Goal: Task Accomplishment & Management: Manage account settings

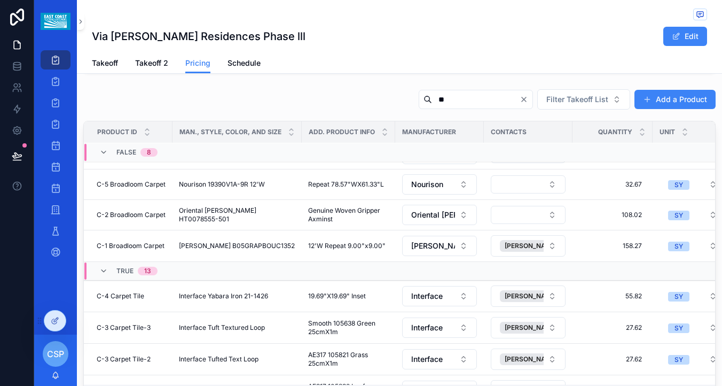
scroll to position [147, 0]
click at [475, 110] on div "** Filter Takeoff List Add a Product" at bounding box center [563, 99] width 306 height 21
click at [528, 100] on icon "Clear" at bounding box center [524, 99] width 9 height 9
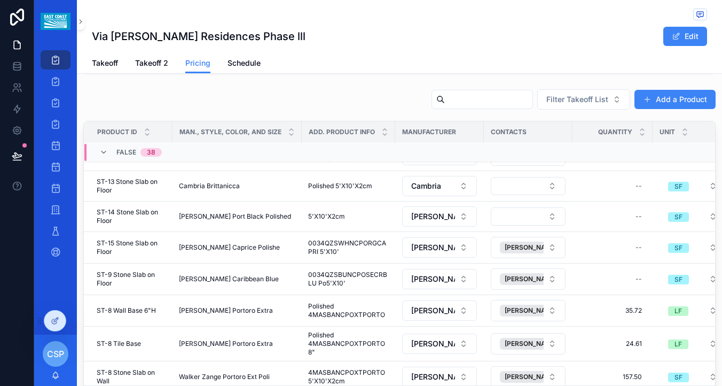
scroll to position [150, 0]
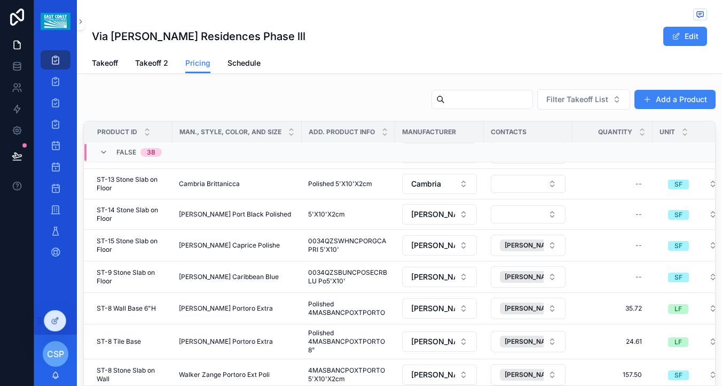
click at [506, 96] on input "scrollable content" at bounding box center [489, 99] width 88 height 15
type input "*********"
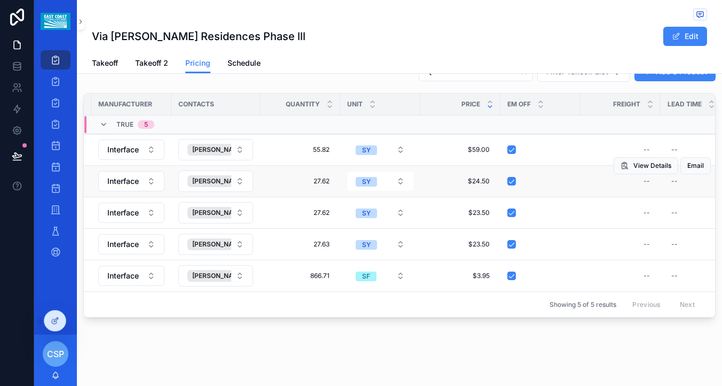
scroll to position [0, 302]
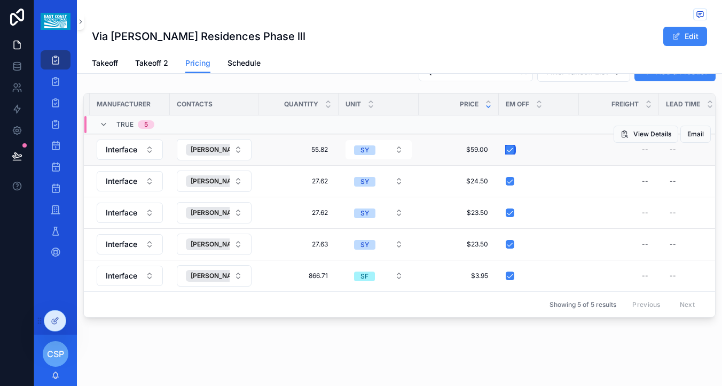
click at [511, 150] on button "scrollable content" at bounding box center [510, 149] width 9 height 9
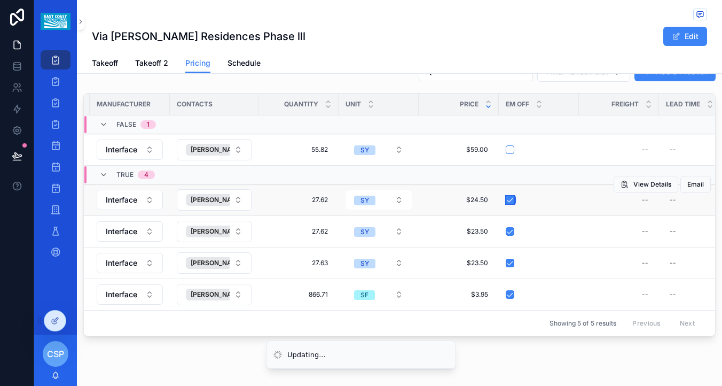
click at [506, 201] on button "scrollable content" at bounding box center [510, 200] width 9 height 9
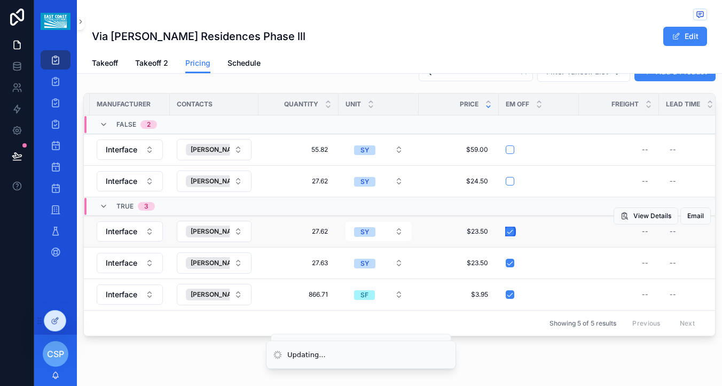
click at [507, 232] on button "scrollable content" at bounding box center [510, 231] width 9 height 9
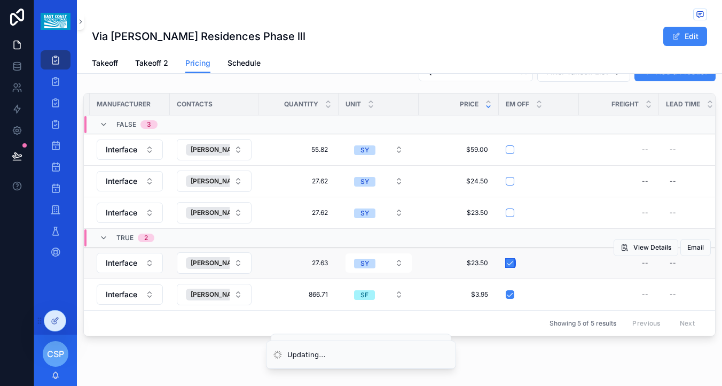
click at [508, 265] on button "scrollable content" at bounding box center [510, 263] width 9 height 9
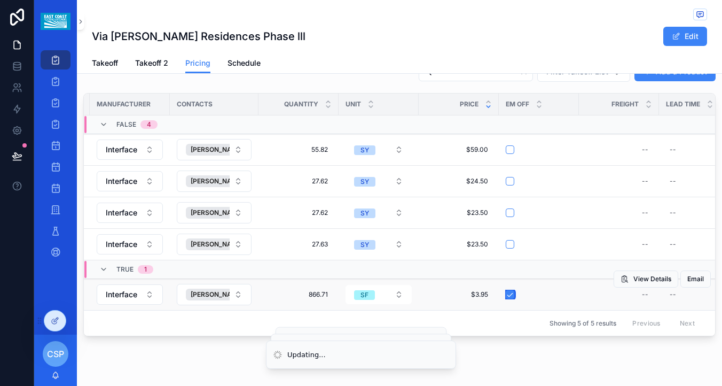
click at [508, 295] on button "scrollable content" at bounding box center [510, 294] width 9 height 9
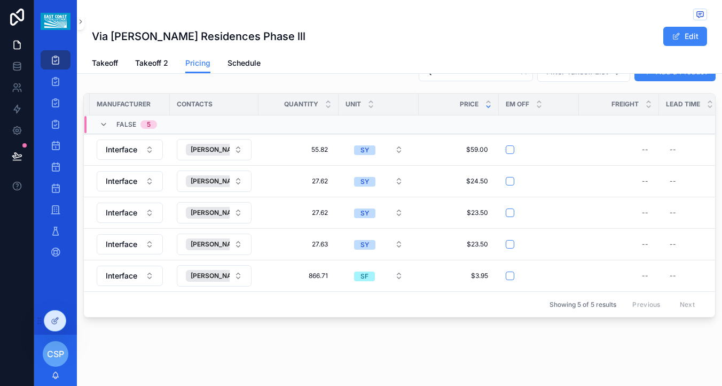
click at [429, 348] on div "Via Mizner Residences Phase lll Edit Pricing Takeoff Takeoff 2 Pricing Schedule…" at bounding box center [399, 118] width 645 height 543
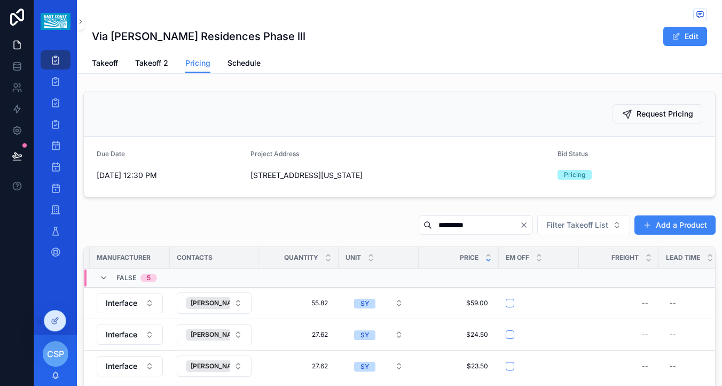
click at [525, 225] on icon "Clear" at bounding box center [524, 225] width 4 height 4
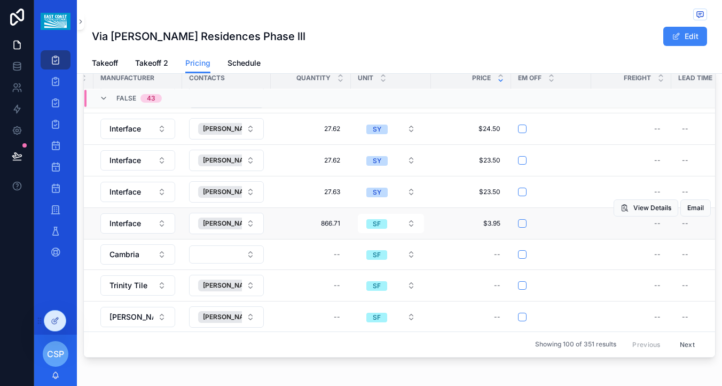
scroll to position [26, 303]
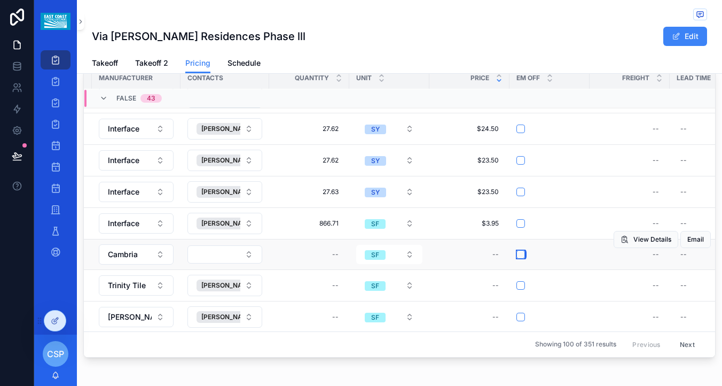
click at [520, 256] on button "scrollable content" at bounding box center [521, 254] width 9 height 9
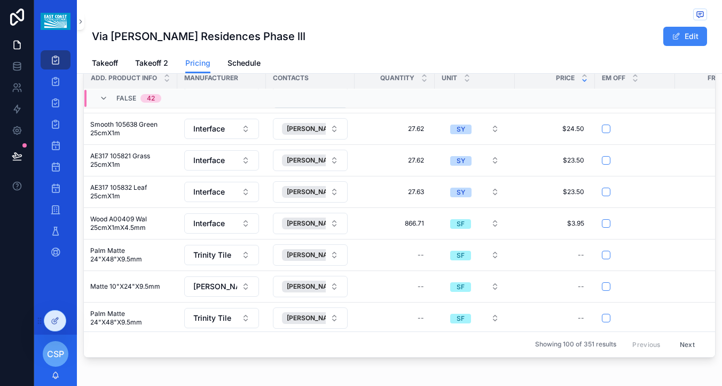
scroll to position [26, 250]
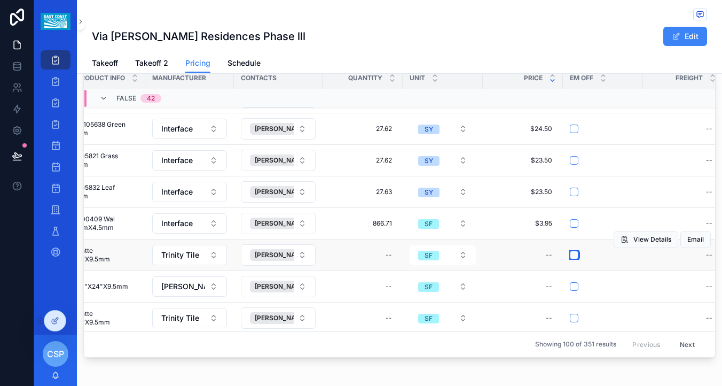
click at [572, 257] on button "scrollable content" at bounding box center [574, 255] width 9 height 9
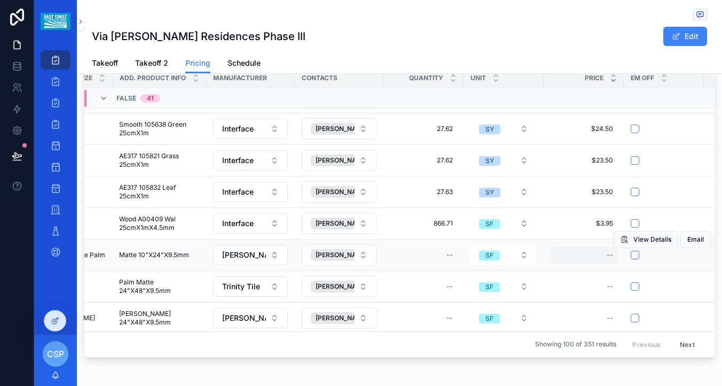
scroll to position [26, 202]
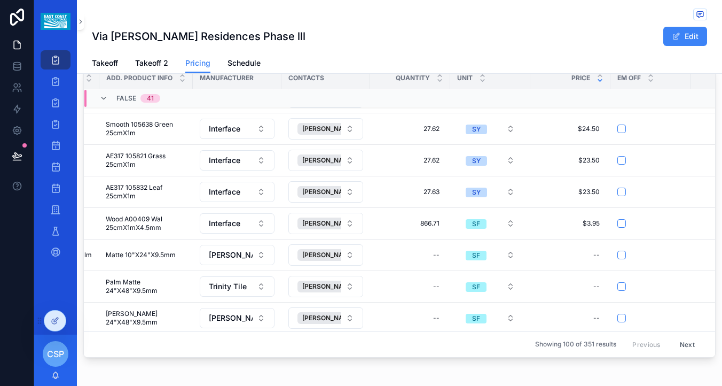
click at [0, 0] on div "View Details Email" at bounding box center [0, 0] width 0 height 0
click at [622, 257] on button "scrollable content" at bounding box center [622, 255] width 9 height 9
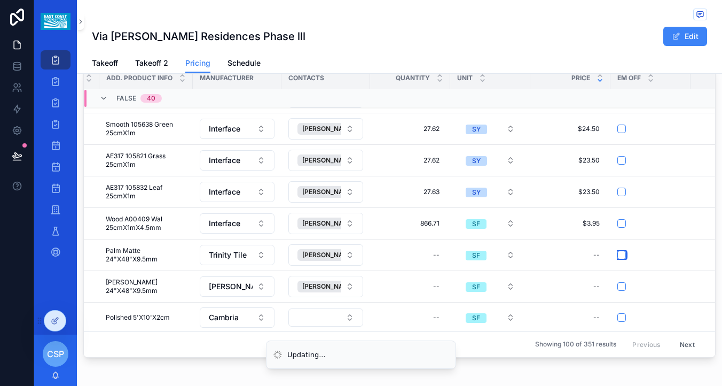
click at [622, 257] on button "scrollable content" at bounding box center [622, 255] width 9 height 9
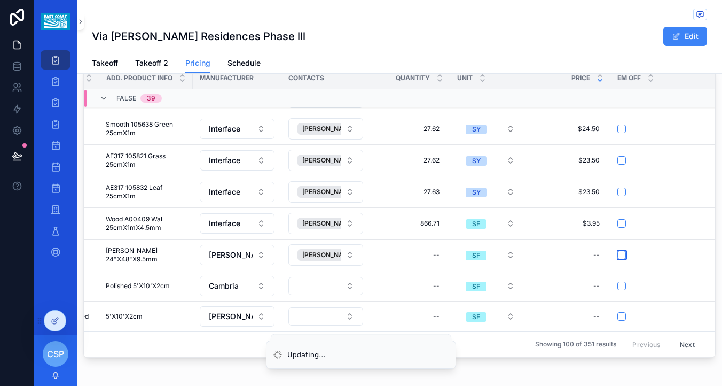
click at [622, 257] on button "scrollable content" at bounding box center [622, 255] width 9 height 9
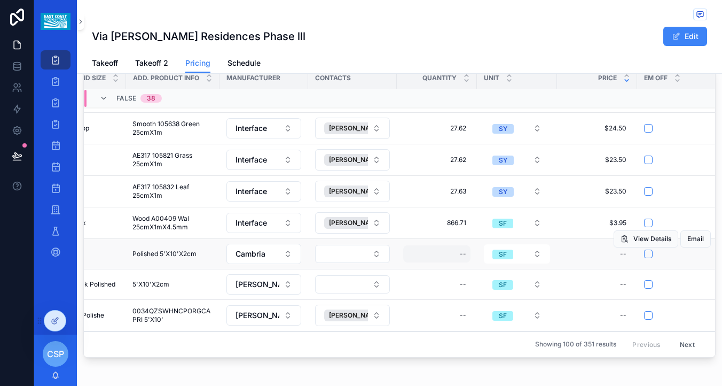
scroll to position [27, 193]
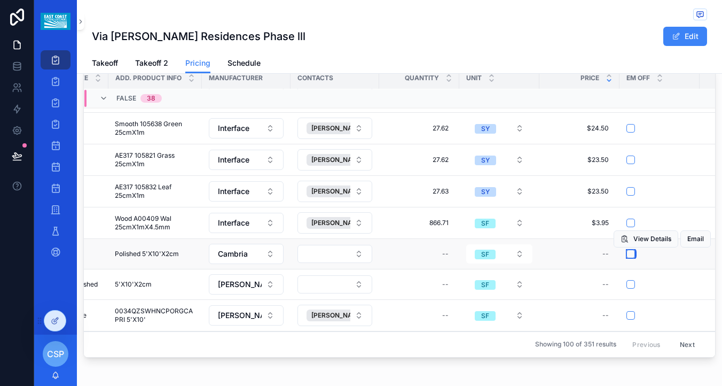
click at [630, 254] on button "scrollable content" at bounding box center [631, 253] width 9 height 9
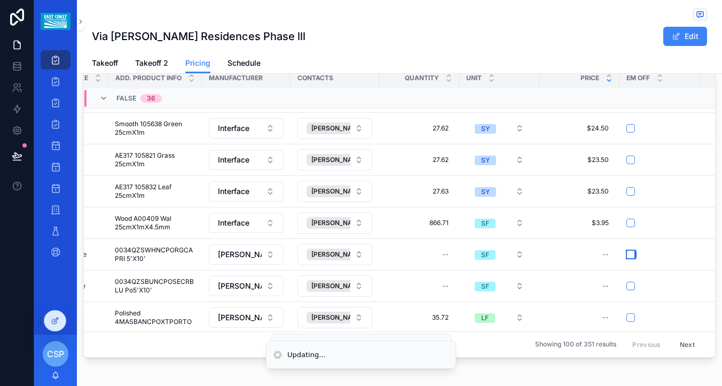
click at [630, 254] on button "scrollable content" at bounding box center [631, 254] width 9 height 9
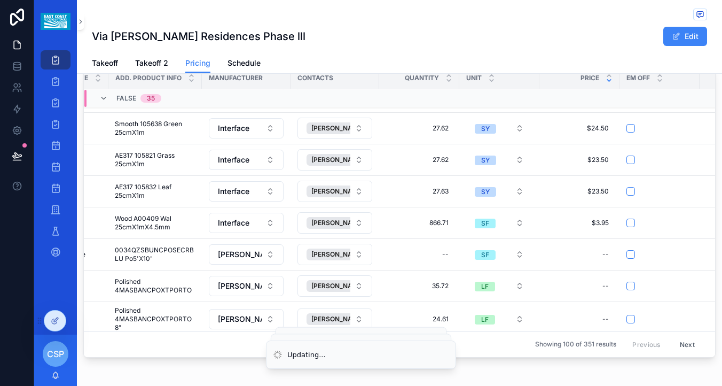
click at [630, 254] on button "scrollable content" at bounding box center [631, 254] width 9 height 9
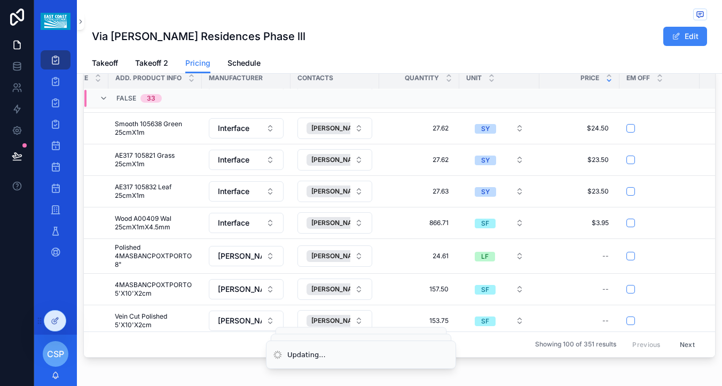
click at [0, 0] on div "View Details Email" at bounding box center [0, 0] width 0 height 0
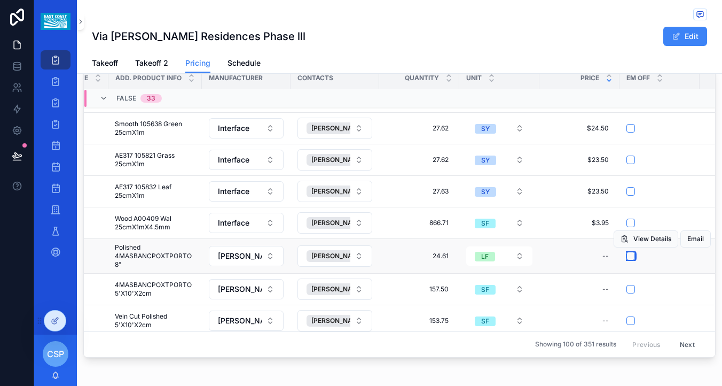
click at [630, 258] on button "scrollable content" at bounding box center [631, 256] width 9 height 9
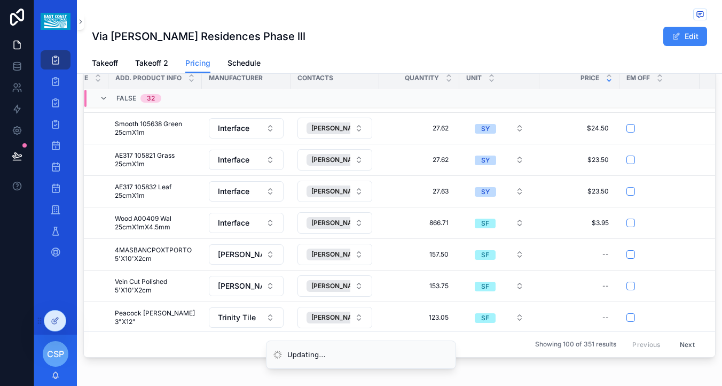
click at [630, 258] on button "scrollable content" at bounding box center [631, 254] width 9 height 9
click at [630, 259] on form "scrollable content" at bounding box center [659, 254] width 67 height 10
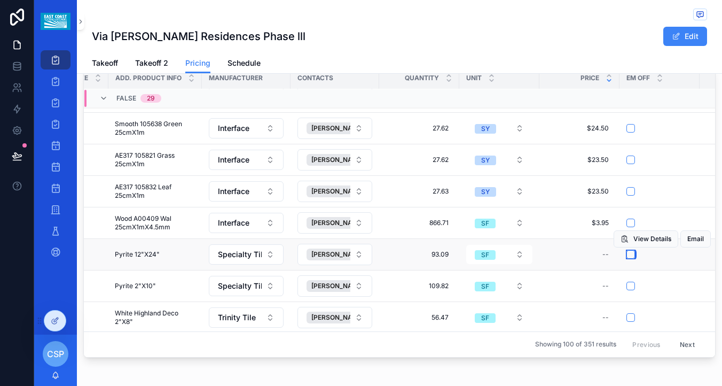
click at [631, 256] on button "scrollable content" at bounding box center [631, 254] width 9 height 9
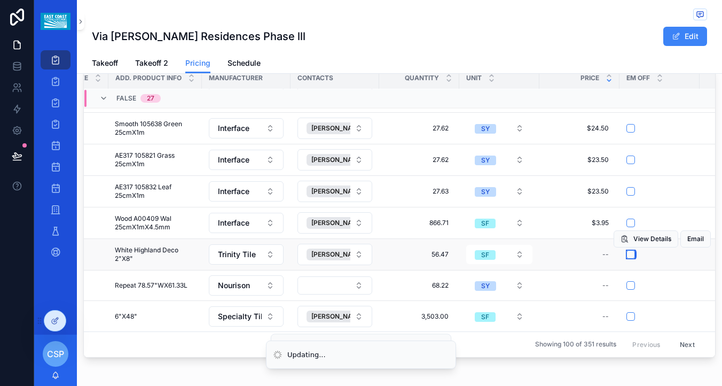
click at [631, 256] on button "scrollable content" at bounding box center [631, 254] width 9 height 9
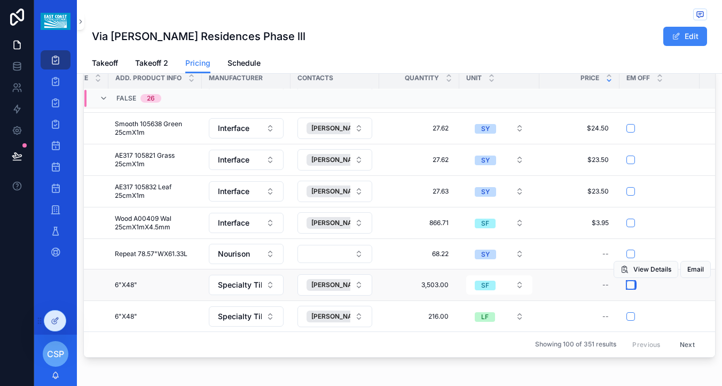
click at [630, 285] on button "scrollable content" at bounding box center [631, 284] width 9 height 9
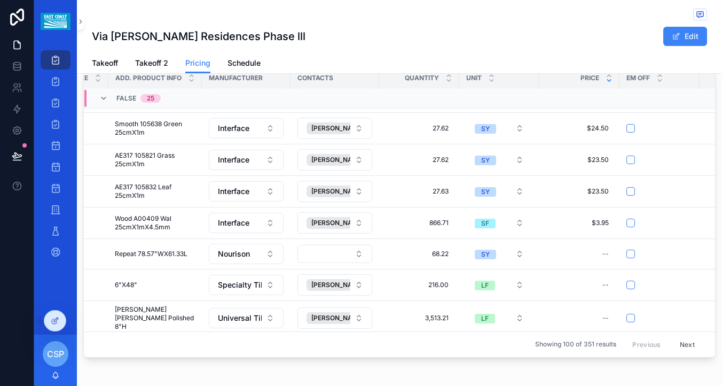
click at [630, 285] on button "scrollable content" at bounding box center [631, 284] width 9 height 9
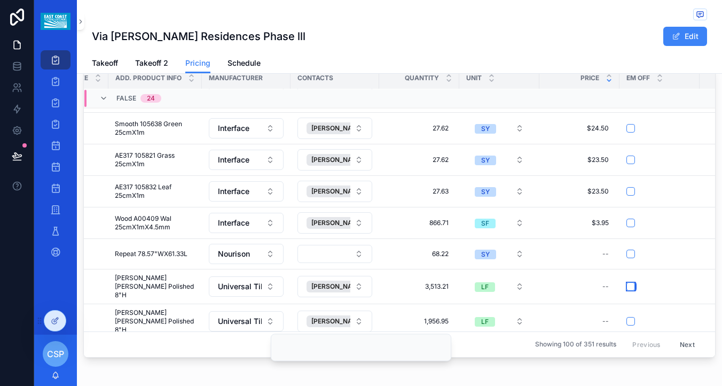
click at [630, 285] on button "scrollable content" at bounding box center [631, 286] width 9 height 9
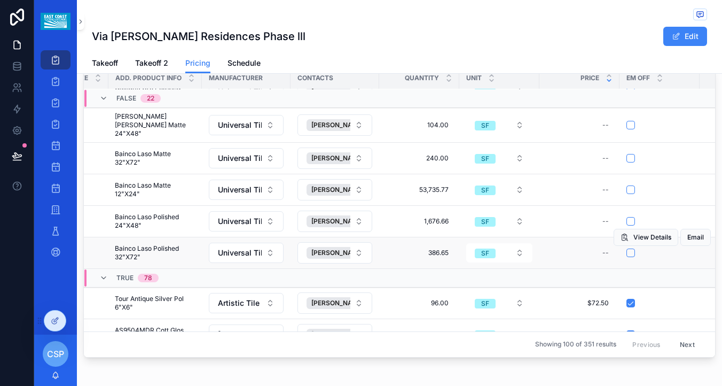
scroll to position [504, 193]
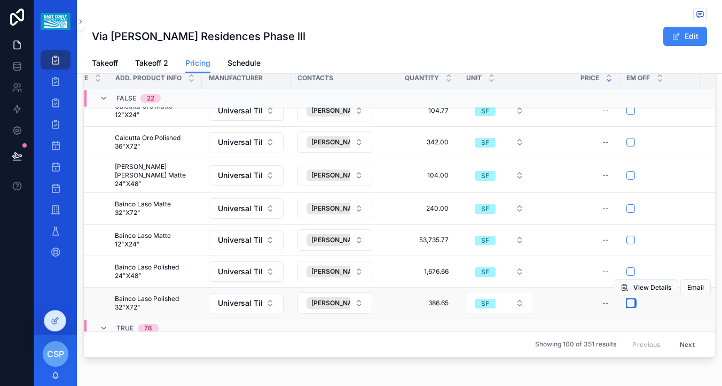
click at [630, 299] on button "scrollable content" at bounding box center [631, 303] width 9 height 9
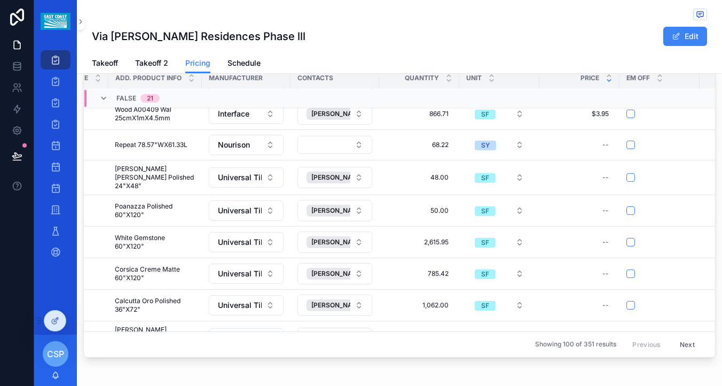
scroll to position [152, 193]
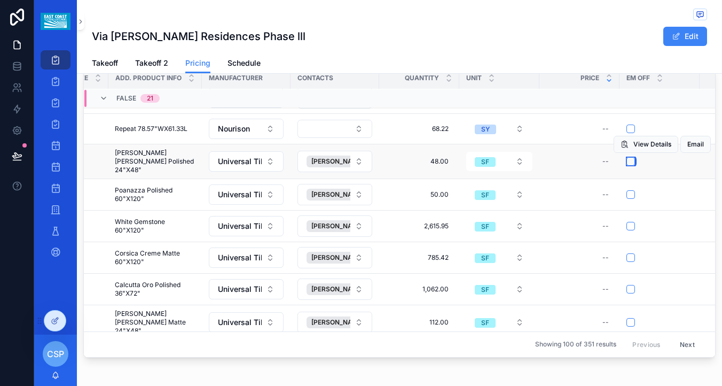
click at [630, 162] on button "scrollable content" at bounding box center [631, 161] width 9 height 9
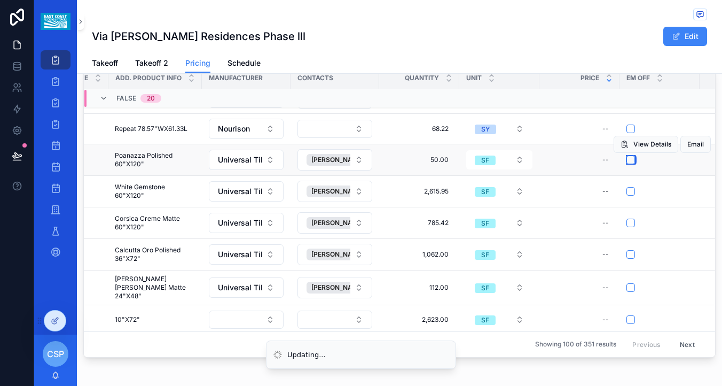
click at [629, 161] on button "scrollable content" at bounding box center [631, 159] width 9 height 9
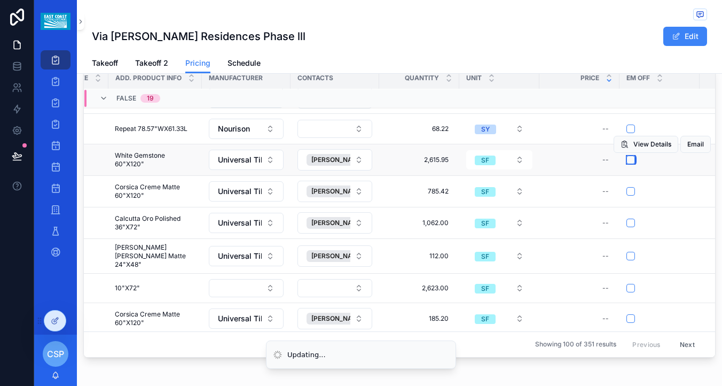
click at [629, 161] on button "scrollable content" at bounding box center [631, 159] width 9 height 9
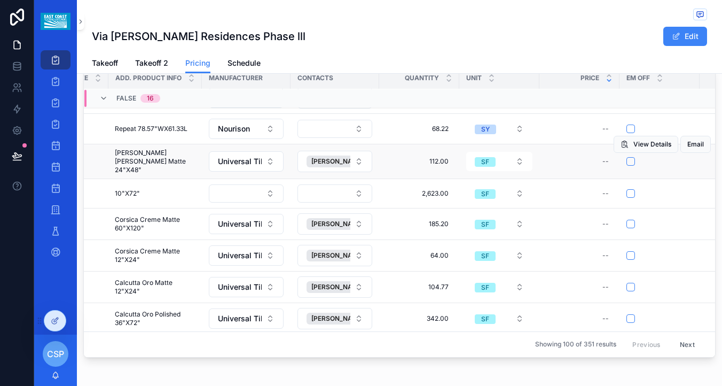
click at [629, 159] on div "View Details Email" at bounding box center [662, 144] width 97 height 34
click at [629, 160] on button "scrollable content" at bounding box center [631, 161] width 9 height 9
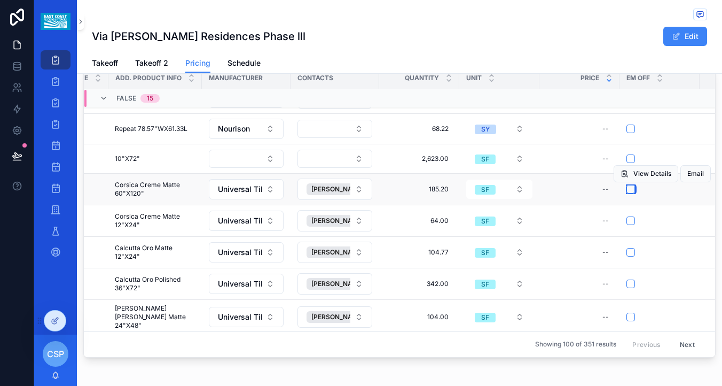
click at [631, 192] on button "scrollable content" at bounding box center [631, 189] width 9 height 9
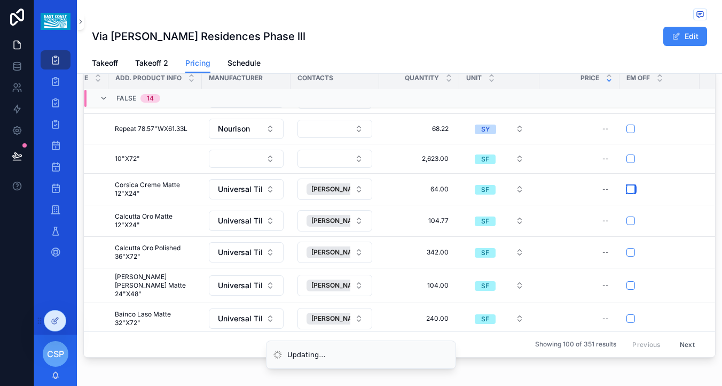
click at [631, 192] on button "scrollable content" at bounding box center [631, 189] width 9 height 9
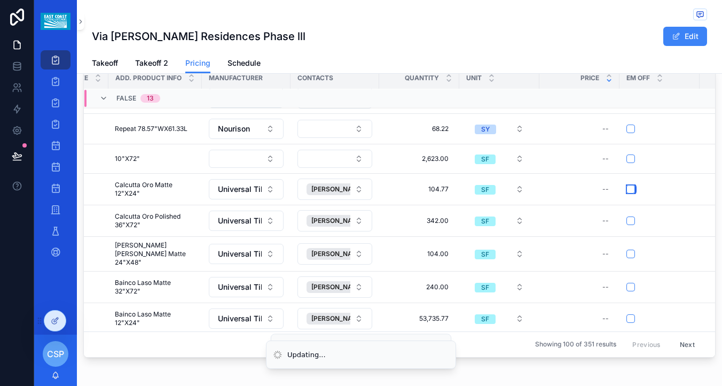
click at [631, 192] on button "scrollable content" at bounding box center [631, 189] width 9 height 9
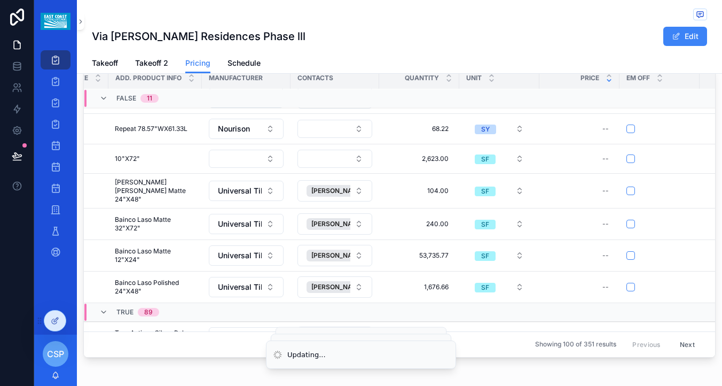
click at [631, 192] on button "scrollable content" at bounding box center [631, 190] width 9 height 9
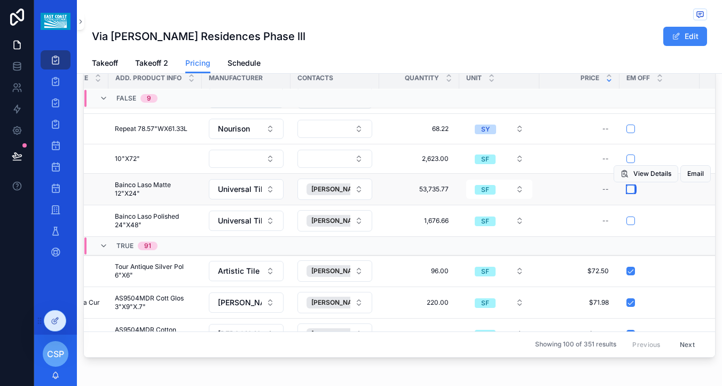
click at [629, 191] on button "scrollable content" at bounding box center [631, 189] width 9 height 9
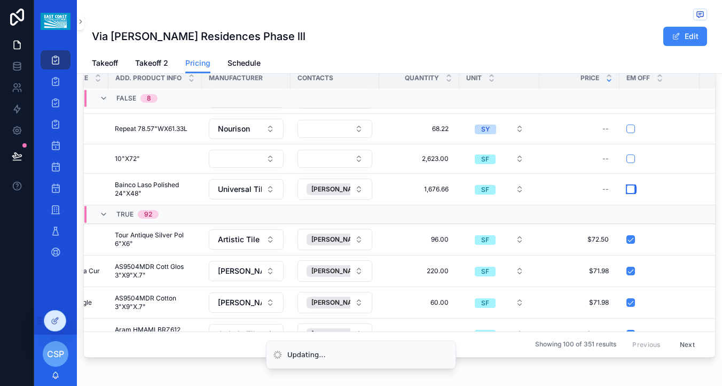
click at [629, 191] on button "scrollable content" at bounding box center [631, 189] width 9 height 9
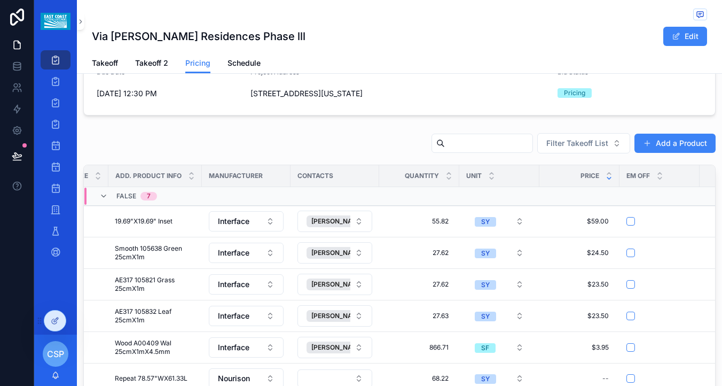
scroll to position [82, 0]
click at [450, 148] on input "scrollable content" at bounding box center [489, 142] width 88 height 15
type input "**"
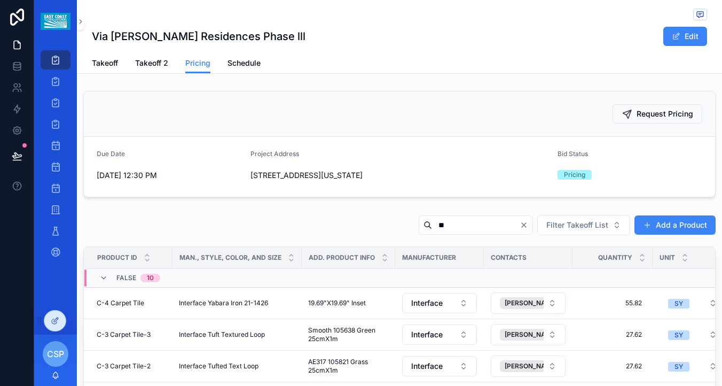
click at [524, 226] on icon "Clear" at bounding box center [524, 225] width 4 height 4
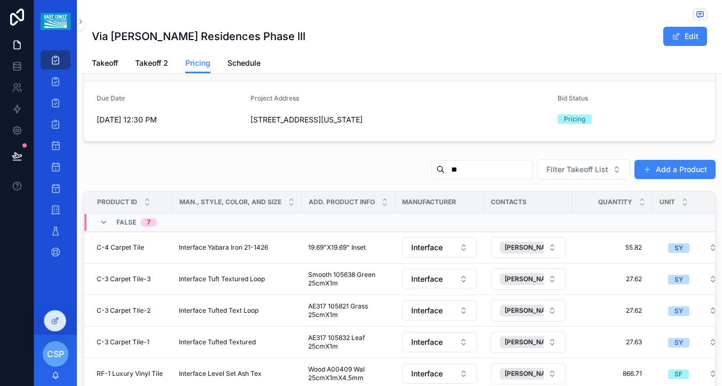
click at [471, 169] on input "**" at bounding box center [489, 169] width 88 height 15
type input "**"
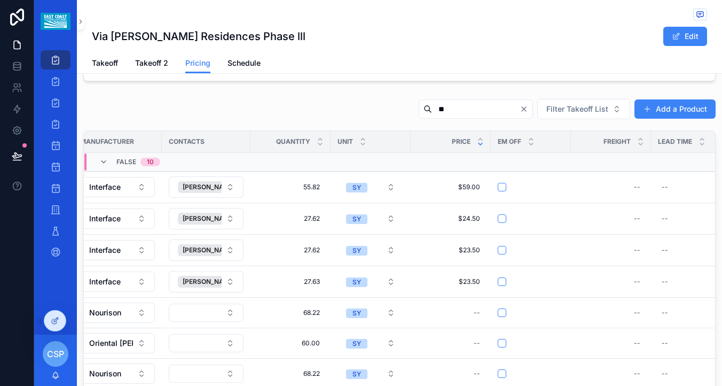
click at [525, 108] on icon "Clear" at bounding box center [524, 109] width 9 height 9
click at [528, 108] on icon "Clear" at bounding box center [524, 109] width 9 height 9
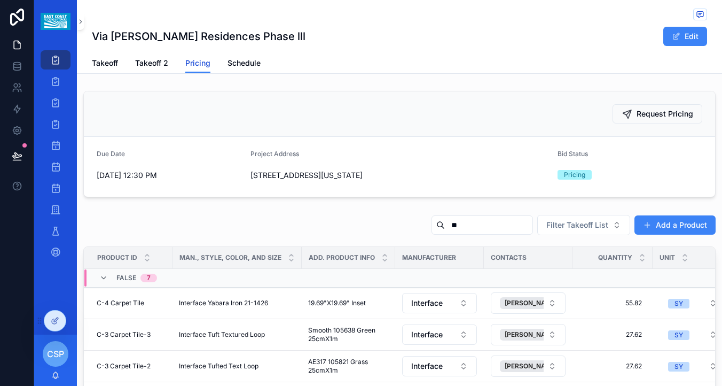
click at [207, 64] on span "Pricing" at bounding box center [197, 63] width 25 height 11
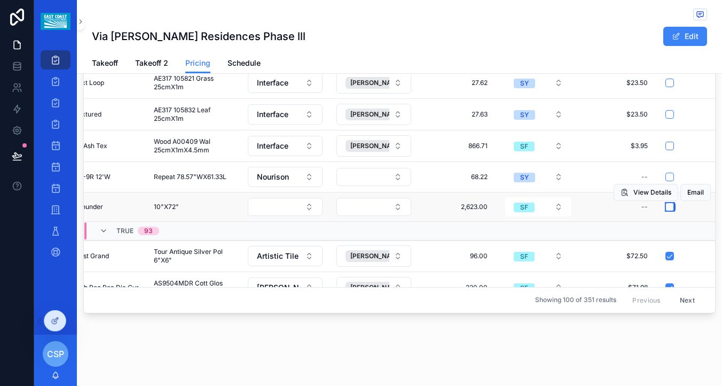
click at [666, 207] on button "scrollable content" at bounding box center [670, 206] width 9 height 9
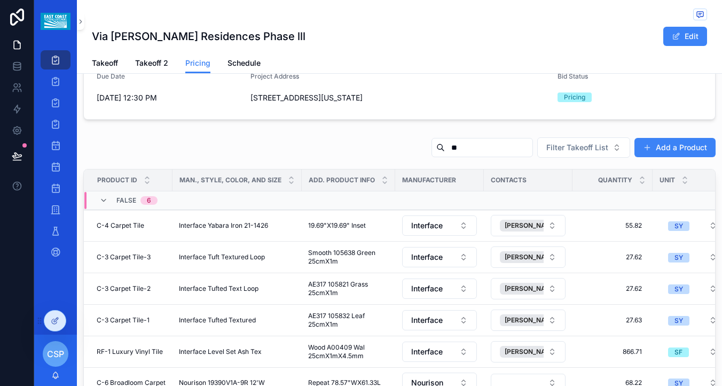
scroll to position [34, 0]
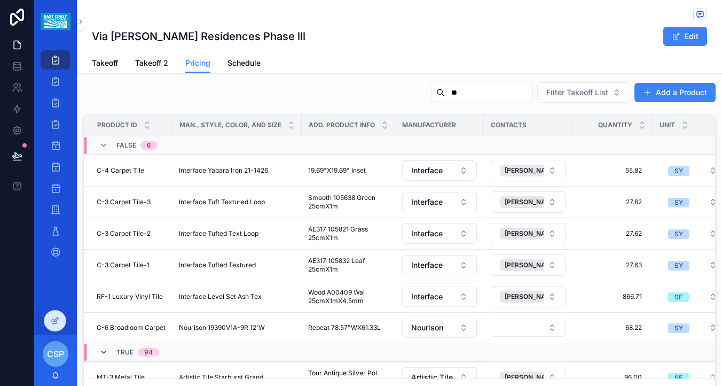
click at [104, 349] on icon "scrollable content" at bounding box center [103, 352] width 9 height 9
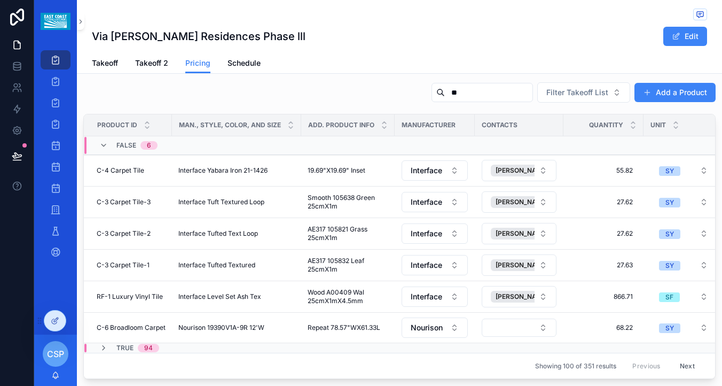
click at [692, 365] on button "Next" at bounding box center [688, 365] width 30 height 17
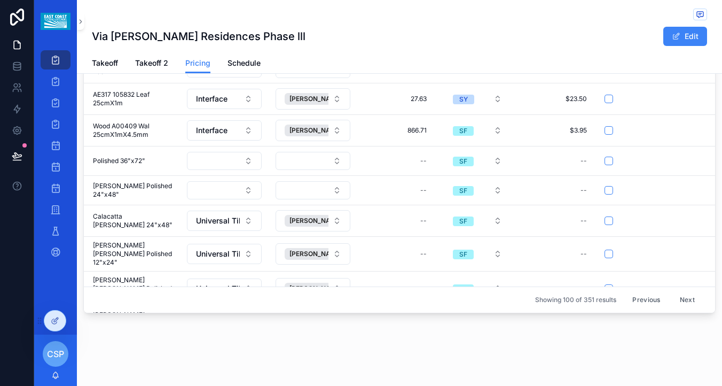
scroll to position [112, 215]
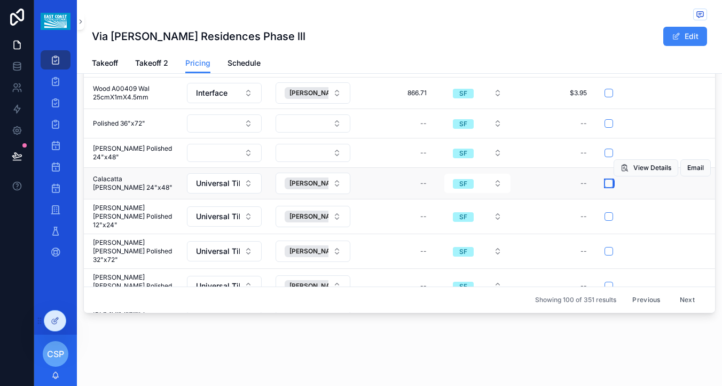
click at [607, 185] on button "scrollable content" at bounding box center [609, 183] width 9 height 9
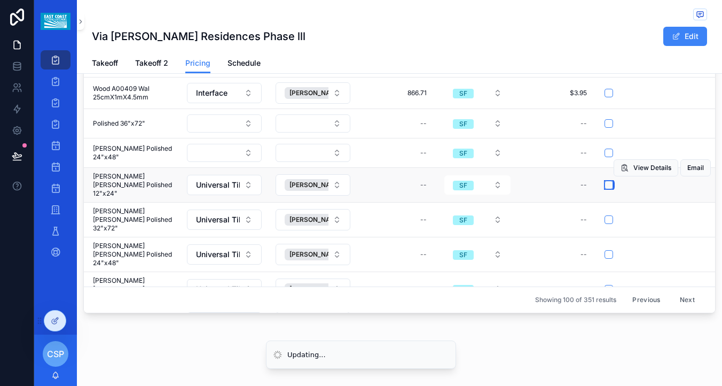
click at [607, 186] on button "scrollable content" at bounding box center [609, 185] width 9 height 9
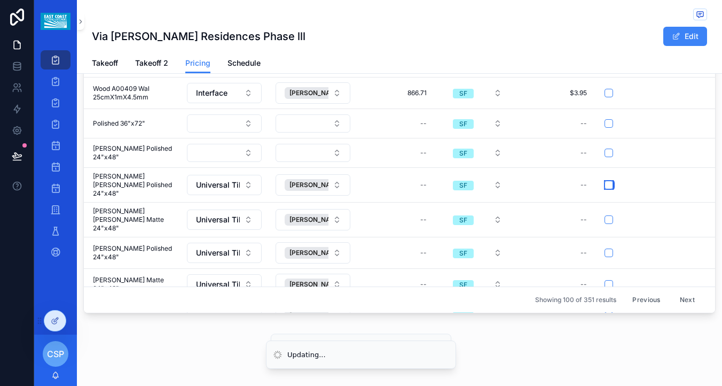
click at [607, 186] on button "scrollable content" at bounding box center [609, 185] width 9 height 9
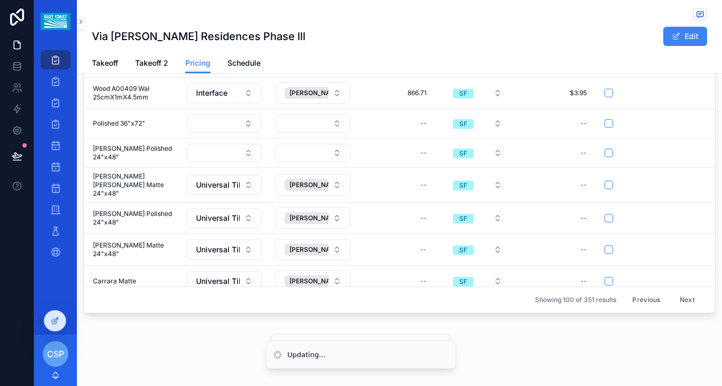
click at [607, 186] on button "scrollable content" at bounding box center [609, 185] width 9 height 9
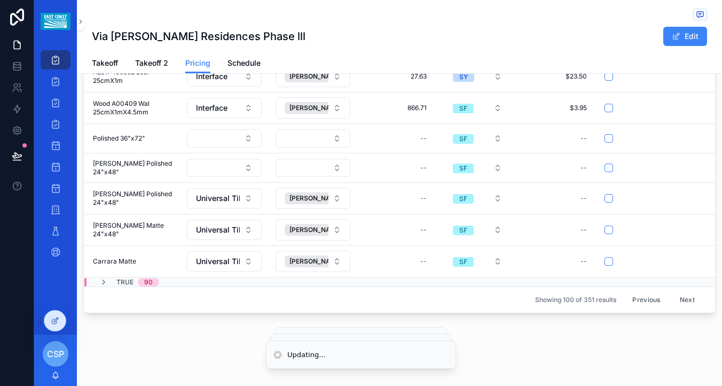
scroll to position [97, 215]
click at [608, 200] on button "scrollable content" at bounding box center [609, 198] width 9 height 9
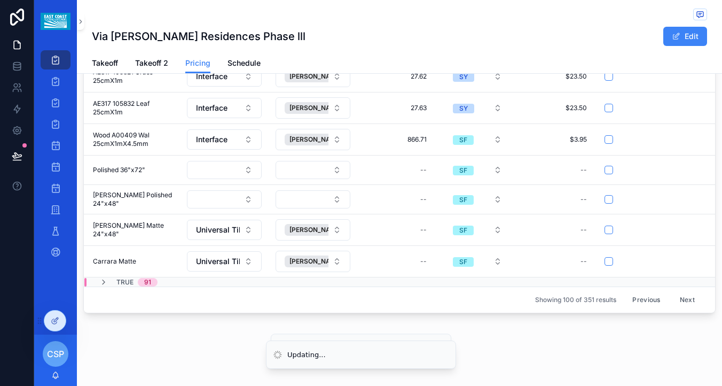
scroll to position [66, 215]
click at [607, 231] on button "scrollable content" at bounding box center [609, 229] width 9 height 9
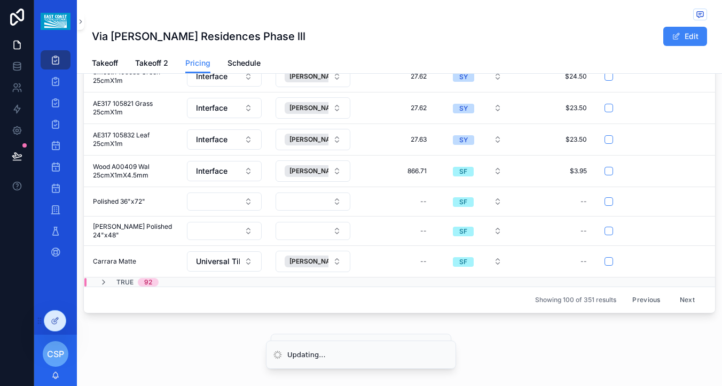
scroll to position [34, 215]
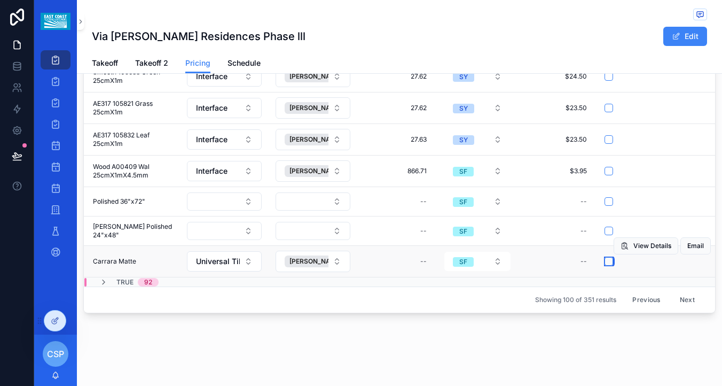
click at [607, 264] on button "scrollable content" at bounding box center [609, 261] width 9 height 9
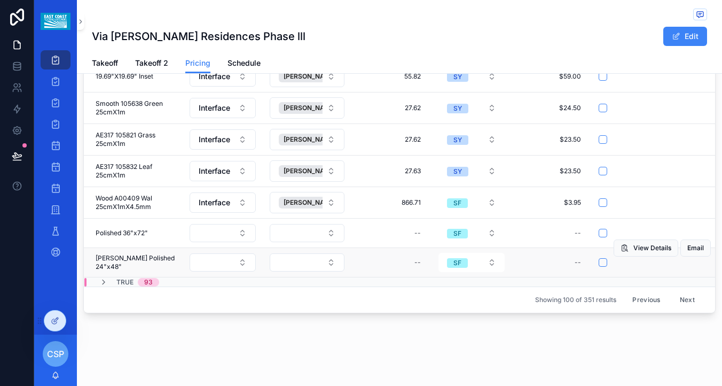
scroll to position [3, 220]
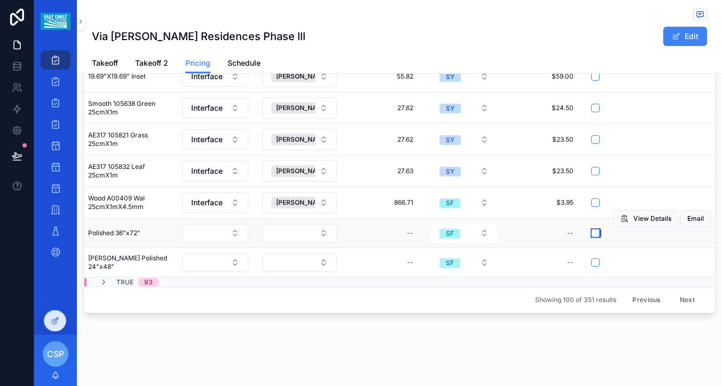
click at [593, 232] on button "scrollable content" at bounding box center [595, 233] width 9 height 9
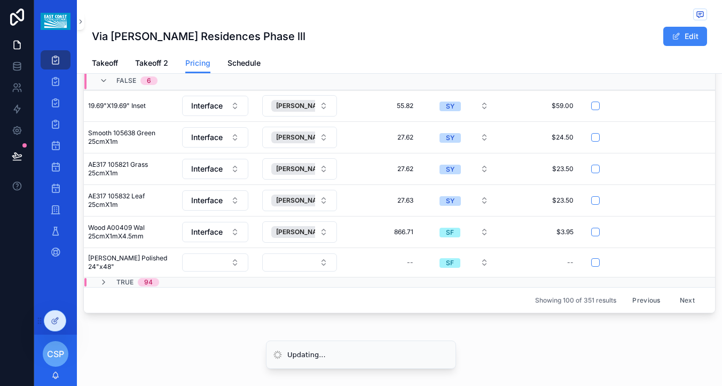
scroll to position [0, 220]
click at [593, 263] on button "scrollable content" at bounding box center [595, 262] width 9 height 9
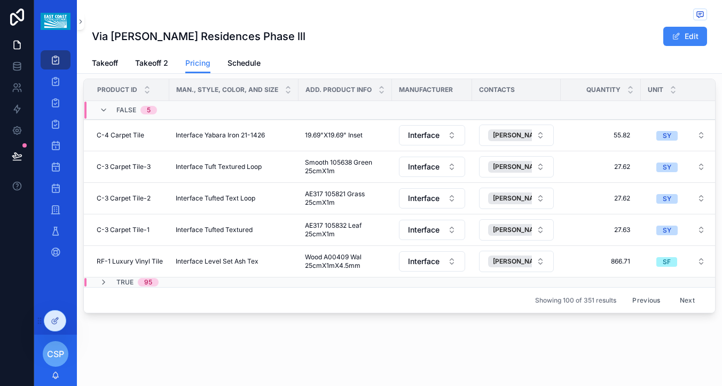
click at [651, 300] on button "Previous" at bounding box center [646, 300] width 43 height 17
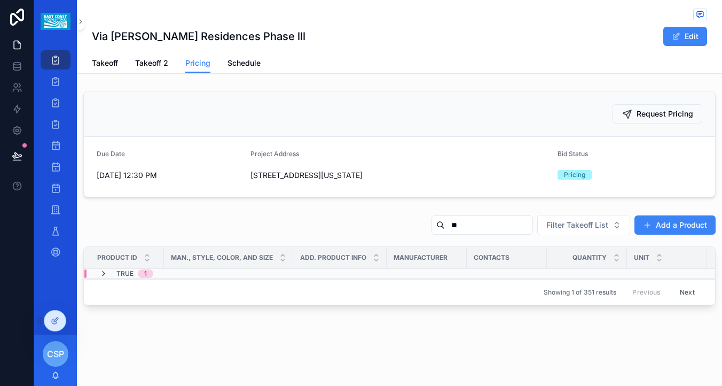
click at [104, 275] on icon "scrollable content" at bounding box center [103, 273] width 9 height 9
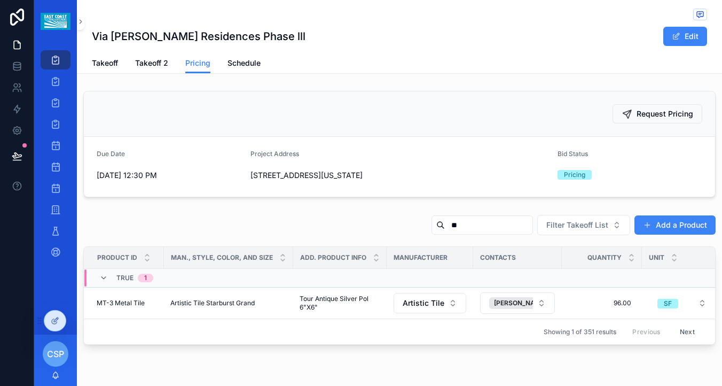
scroll to position [32, 0]
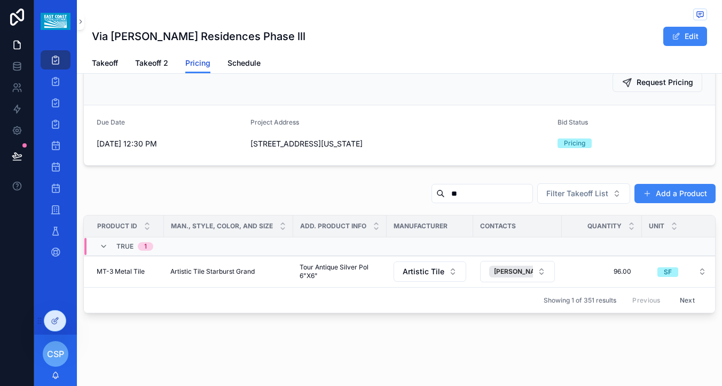
click at [202, 59] on span "Pricing" at bounding box center [197, 63] width 25 height 11
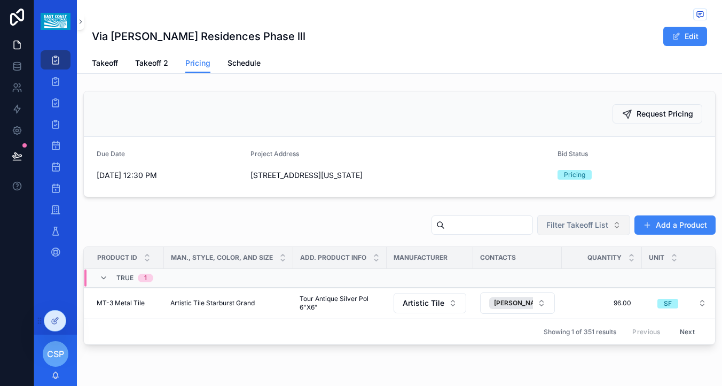
click at [598, 226] on span "Filter Takeoff List" at bounding box center [577, 225] width 62 height 11
click at [390, 224] on div "Filter Takeoff List Add a Product" at bounding box center [399, 227] width 632 height 26
click at [107, 280] on icon "scrollable content" at bounding box center [103, 278] width 9 height 9
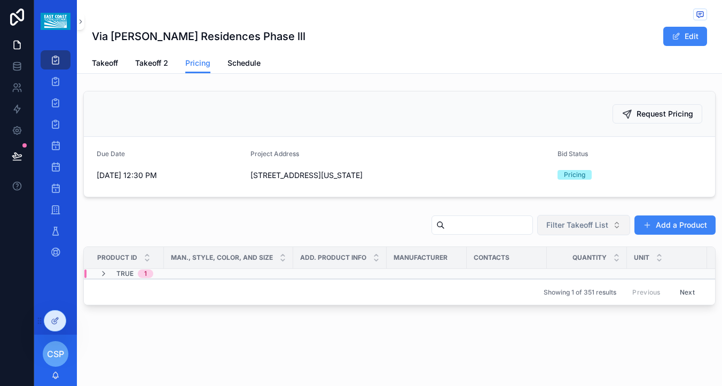
click at [578, 220] on span "Filter Takeoff List" at bounding box center [577, 225] width 62 height 11
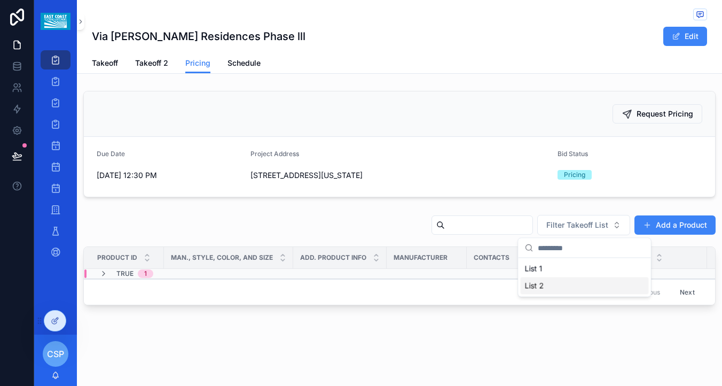
click at [548, 286] on div "List 2" at bounding box center [585, 285] width 128 height 17
click at [200, 68] on link "Pricing" at bounding box center [197, 63] width 25 height 20
click at [106, 272] on icon "scrollable content" at bounding box center [103, 273] width 9 height 9
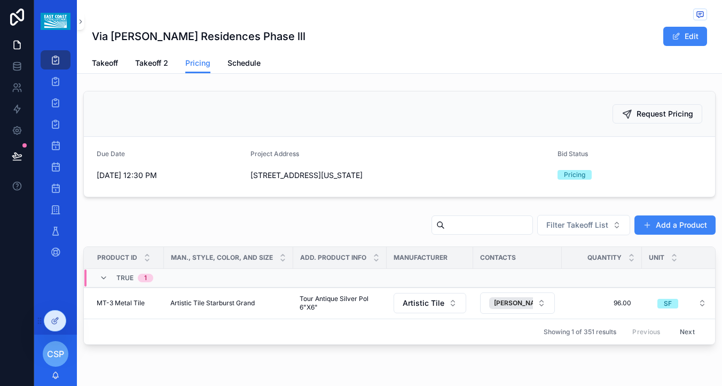
scroll to position [32, 0]
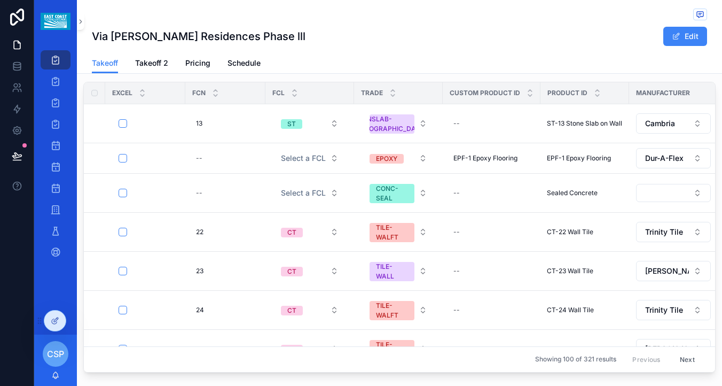
scroll to position [827, 0]
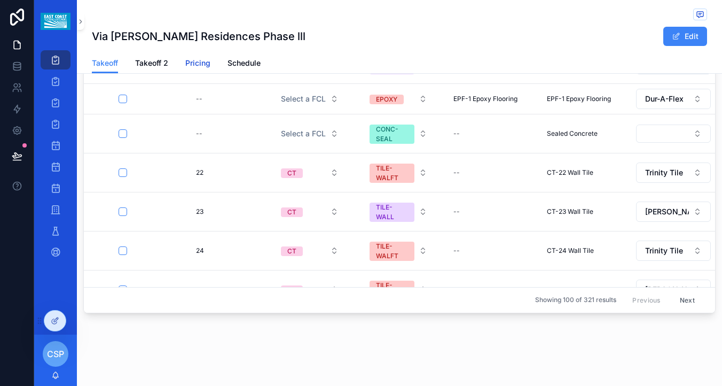
click at [204, 64] on span "Pricing" at bounding box center [197, 63] width 25 height 11
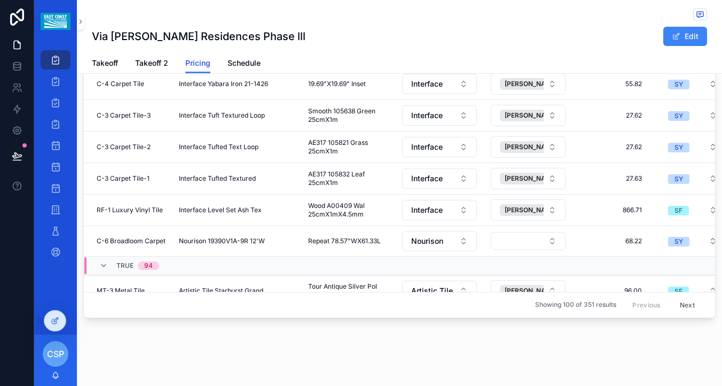
scroll to position [217, 0]
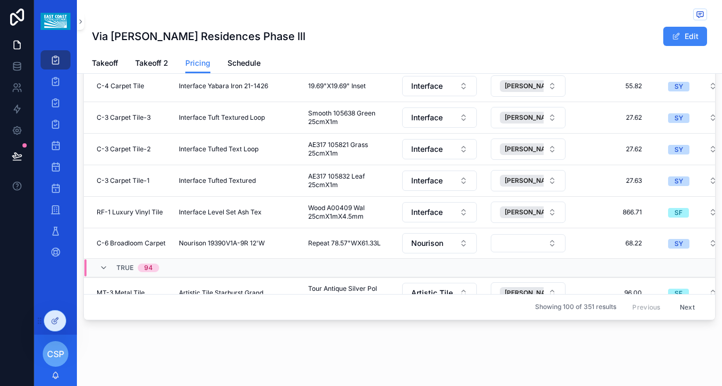
click at [690, 309] on button "Next" at bounding box center [688, 307] width 30 height 17
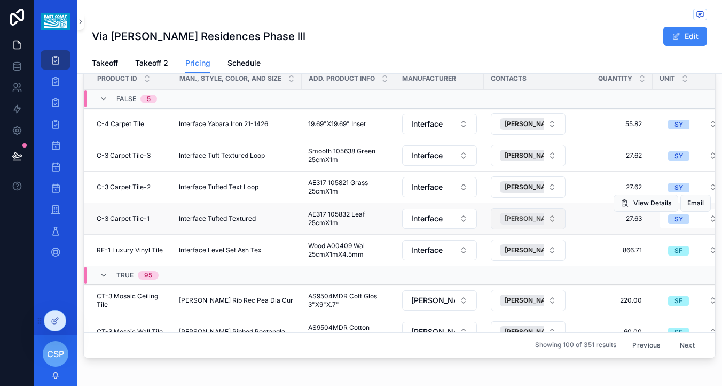
scroll to position [174, 0]
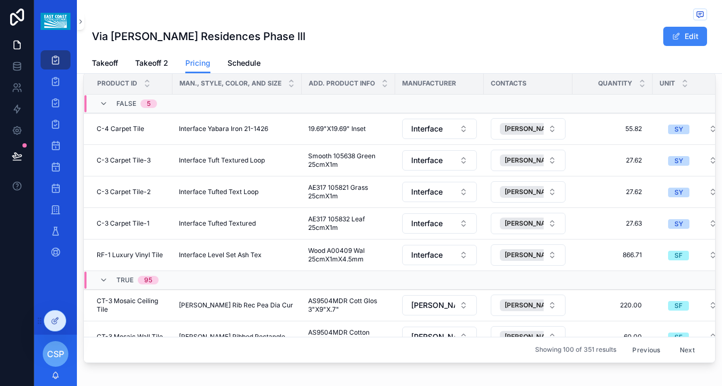
click at [691, 352] on button "Next" at bounding box center [688, 349] width 30 height 17
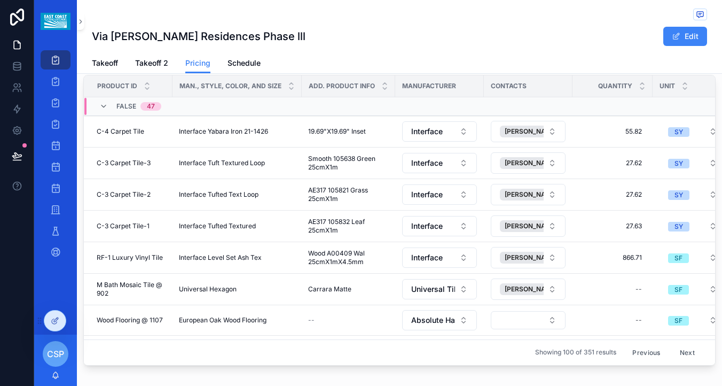
scroll to position [165, 0]
